Goal: Information Seeking & Learning: Find contact information

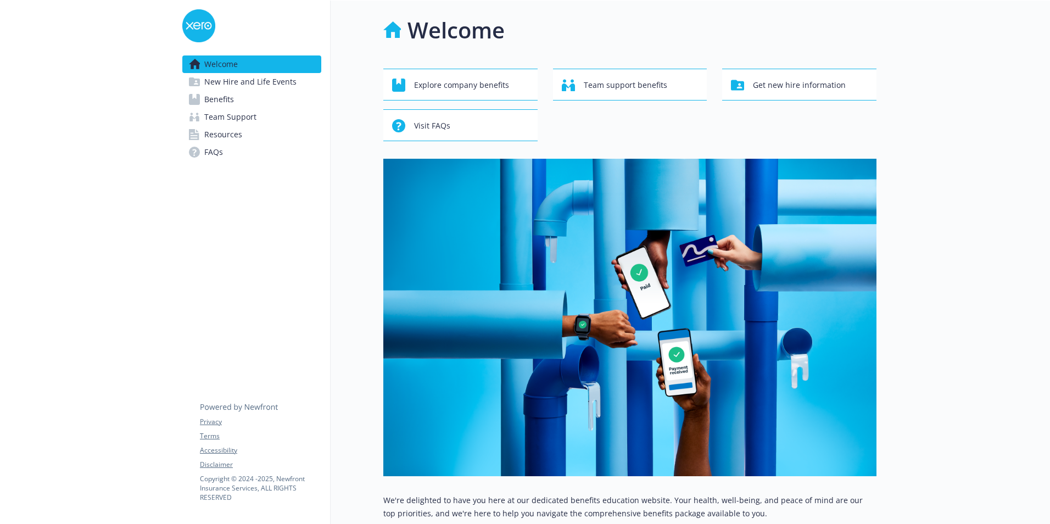
click at [267, 132] on link "Resources" at bounding box center [251, 135] width 139 height 18
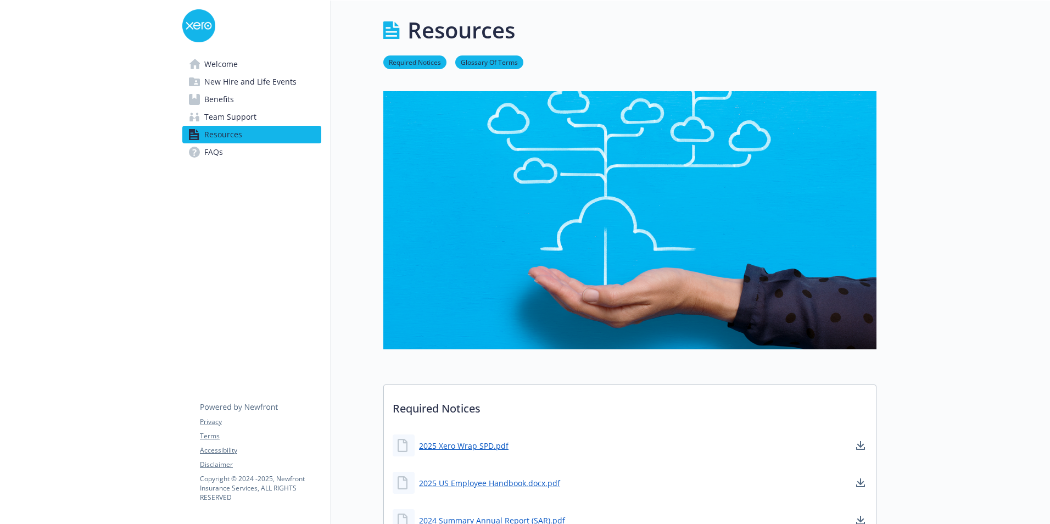
click at [254, 93] on link "Benefits" at bounding box center [251, 100] width 139 height 18
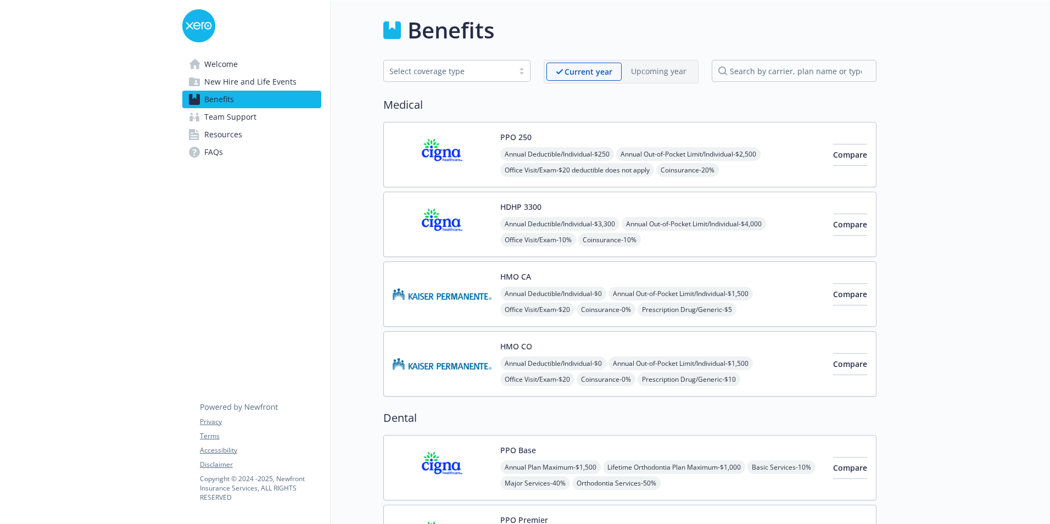
click at [463, 153] on img at bounding box center [442, 154] width 99 height 47
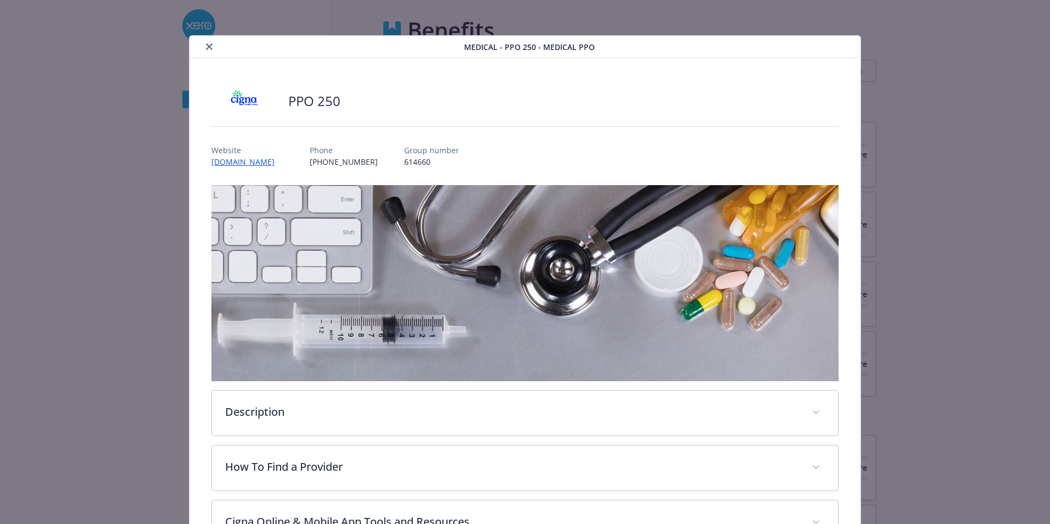
scroll to position [33, 0]
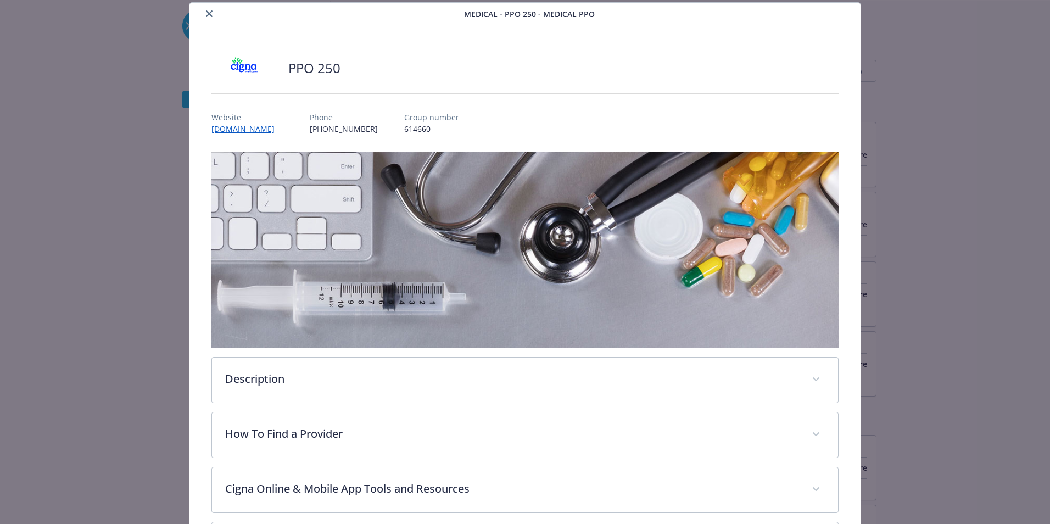
click at [204, 10] on button "close" at bounding box center [209, 13] width 13 height 13
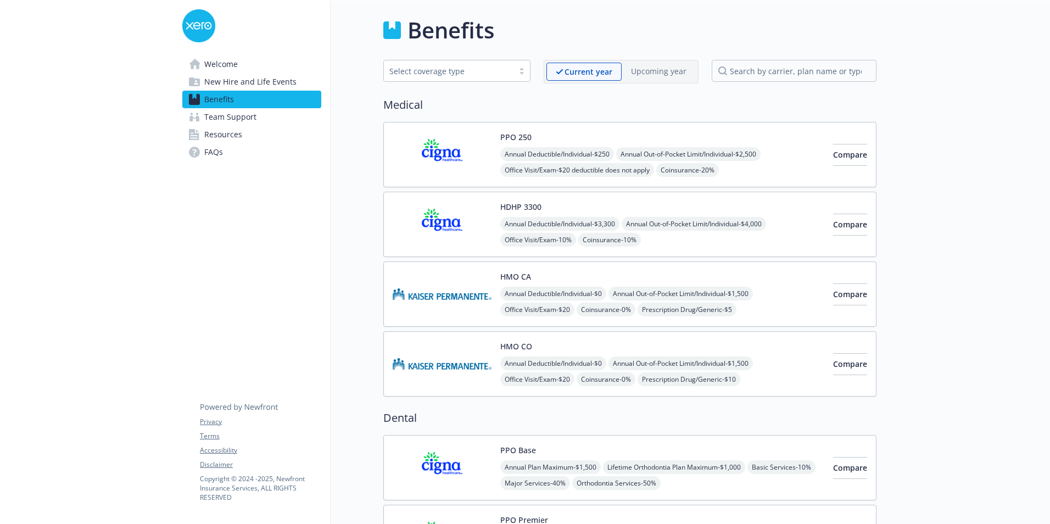
click at [431, 215] on img at bounding box center [442, 224] width 99 height 47
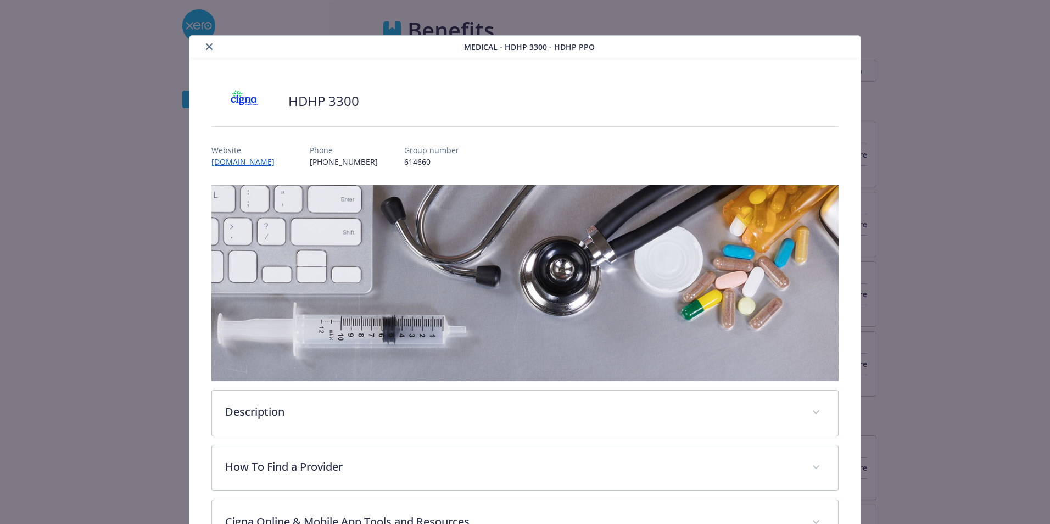
scroll to position [33, 0]
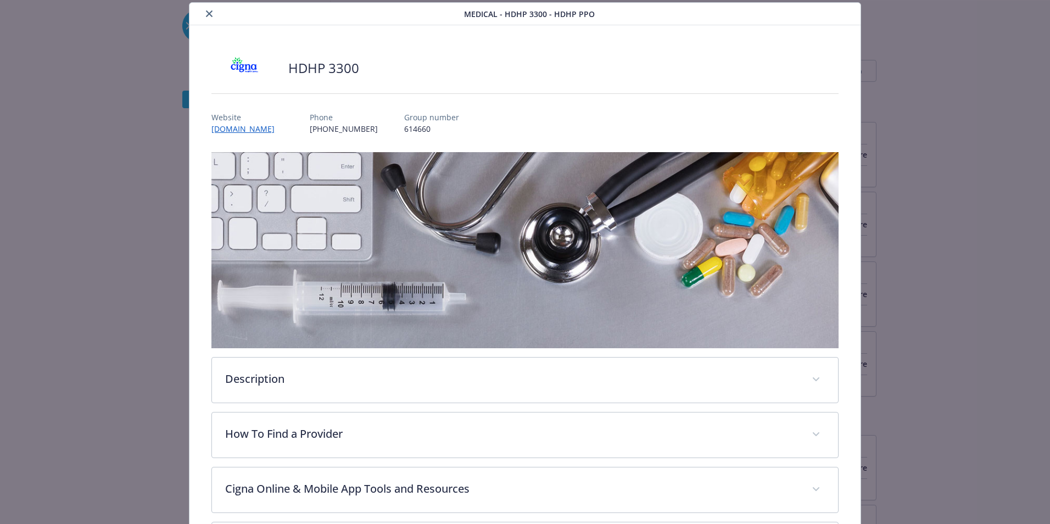
click at [206, 15] on icon "close" at bounding box center [209, 13] width 7 height 7
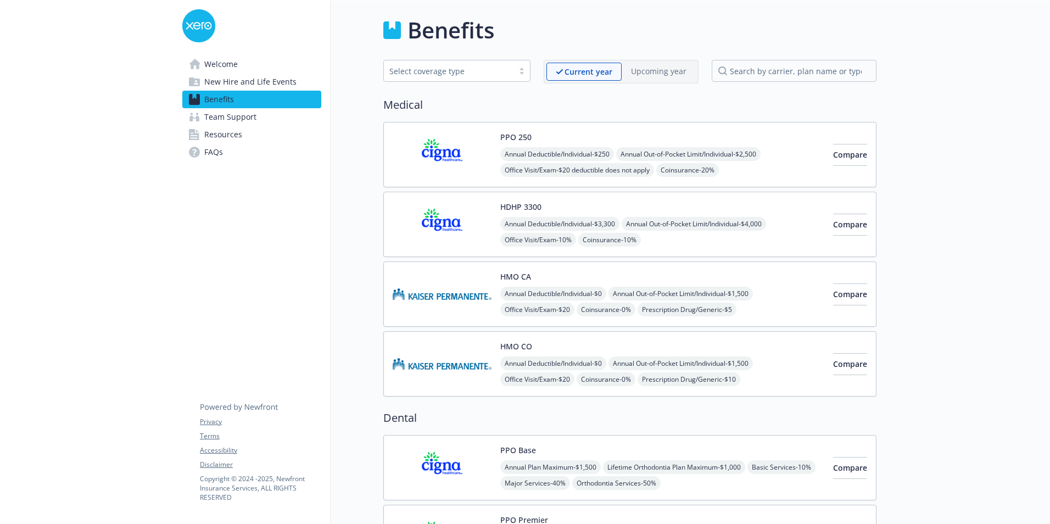
click at [465, 154] on img at bounding box center [442, 154] width 99 height 47
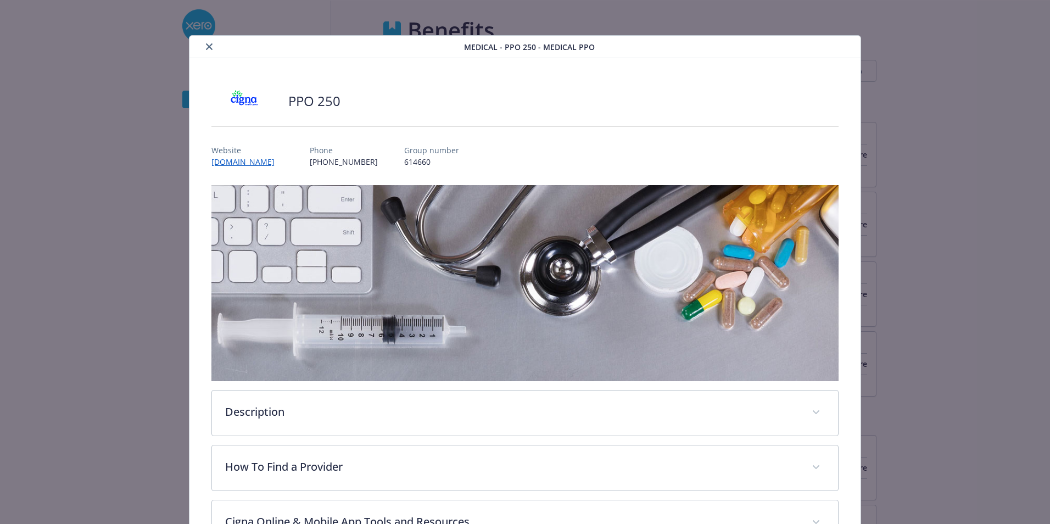
scroll to position [33, 0]
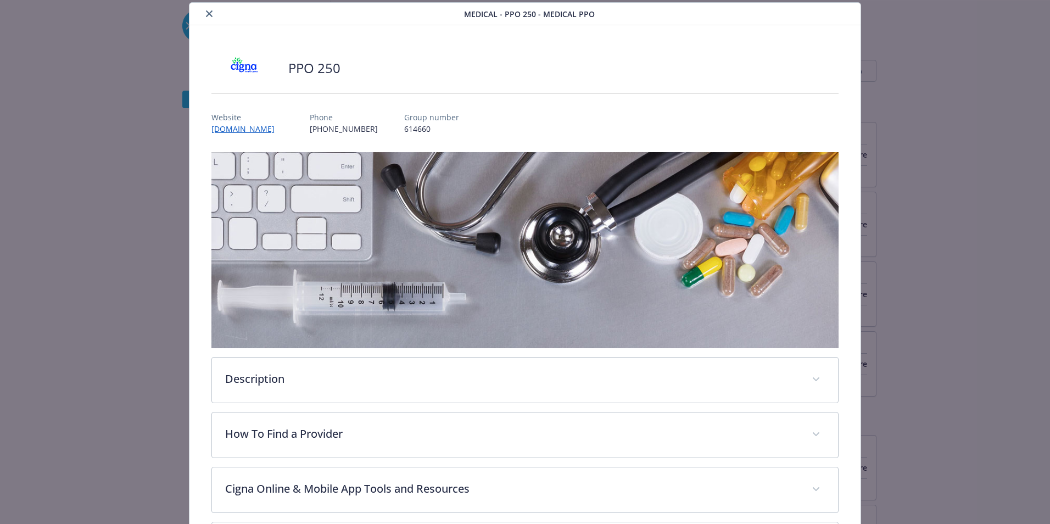
click at [206, 12] on icon "close" at bounding box center [209, 13] width 7 height 7
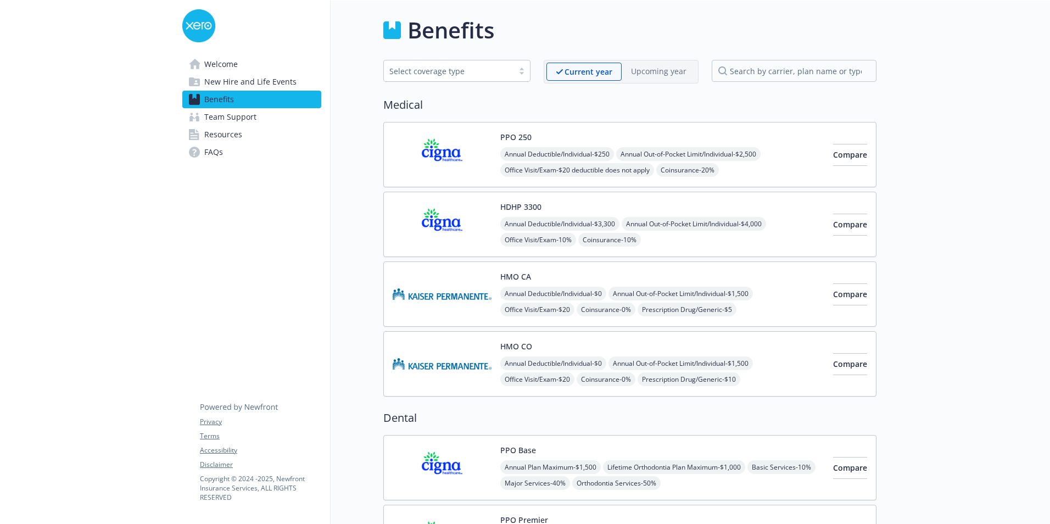
click at [474, 152] on img at bounding box center [442, 154] width 99 height 47
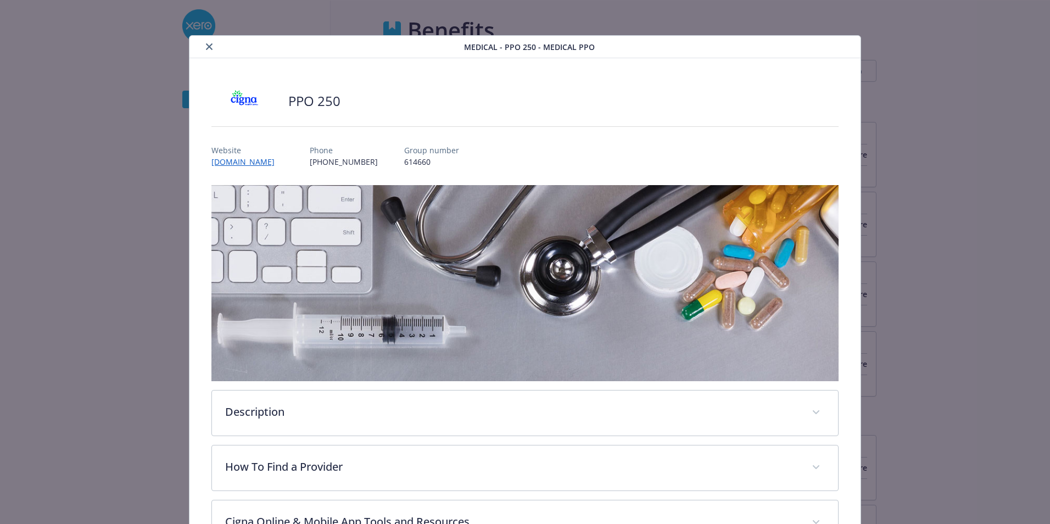
scroll to position [33, 0]
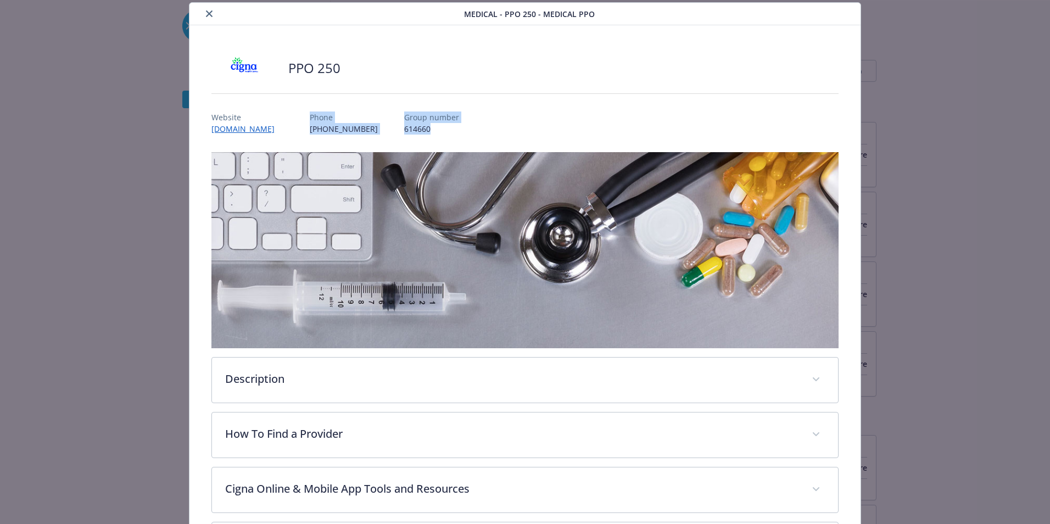
drag, startPoint x: 395, startPoint y: 133, endPoint x: 313, endPoint y: 117, distance: 83.2
click at [313, 117] on div "Website www.mycigna.com Phone (800) 244-6224 Group number 614660" at bounding box center [524, 119] width 627 height 32
click at [337, 129] on p "(800) 244-6224" at bounding box center [344, 129] width 68 height 12
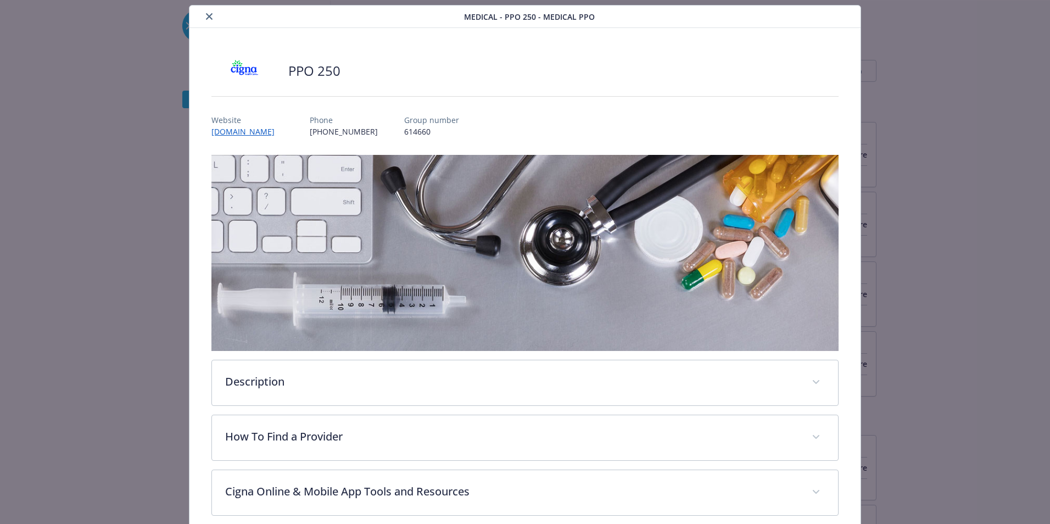
scroll to position [0, 0]
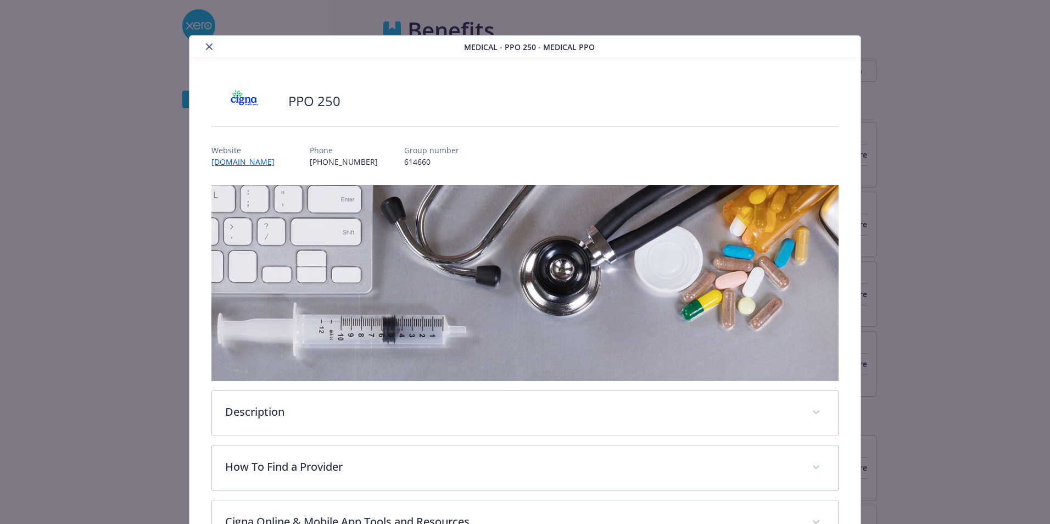
click at [206, 48] on icon "close" at bounding box center [209, 46] width 7 height 7
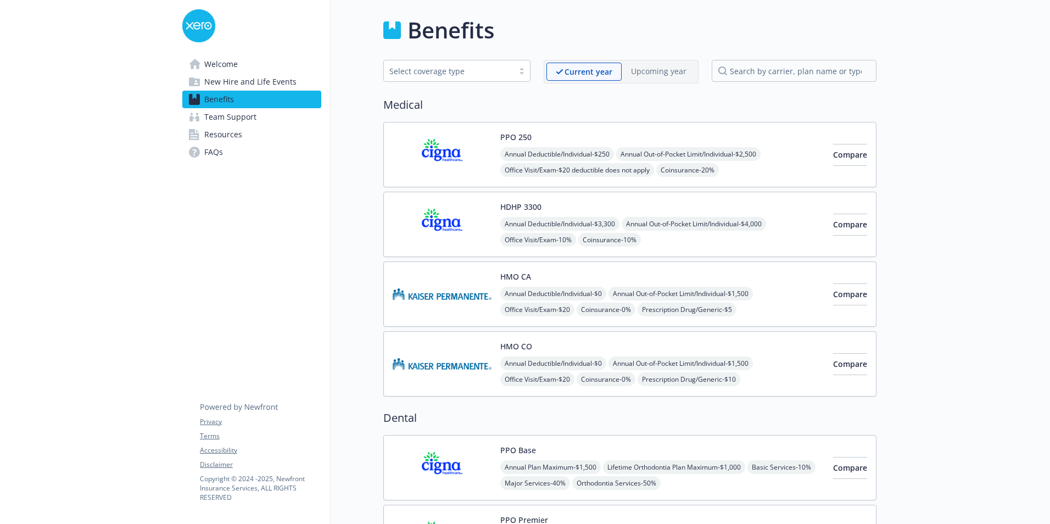
click at [225, 135] on span "Resources" at bounding box center [223, 135] width 38 height 18
